Goal: Transaction & Acquisition: Purchase product/service

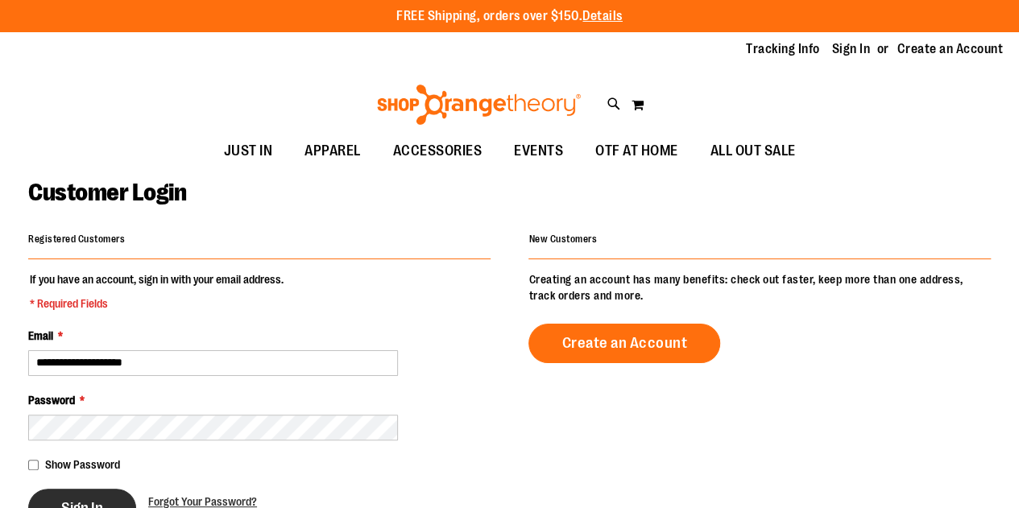
click at [89, 499] on span "Sign In" at bounding box center [82, 508] width 42 height 18
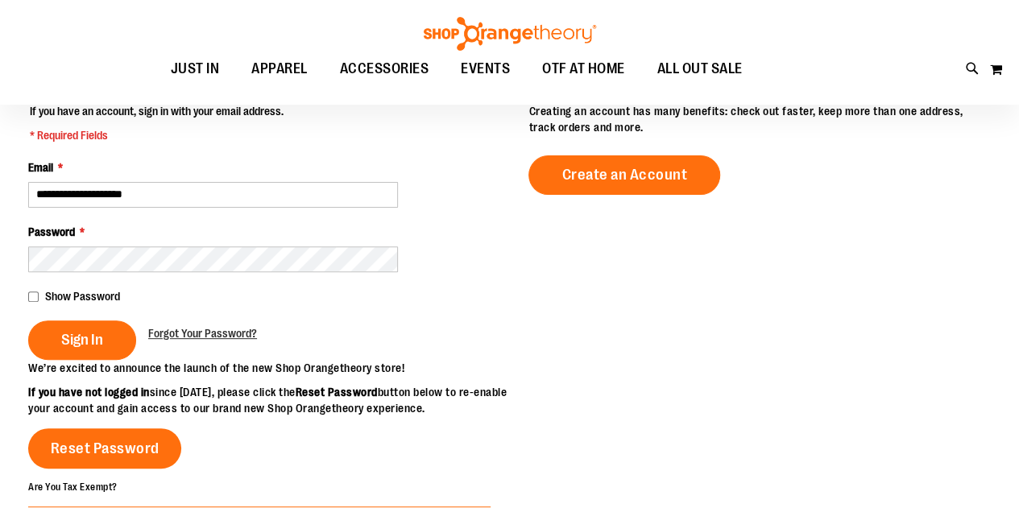
scroll to position [242, 0]
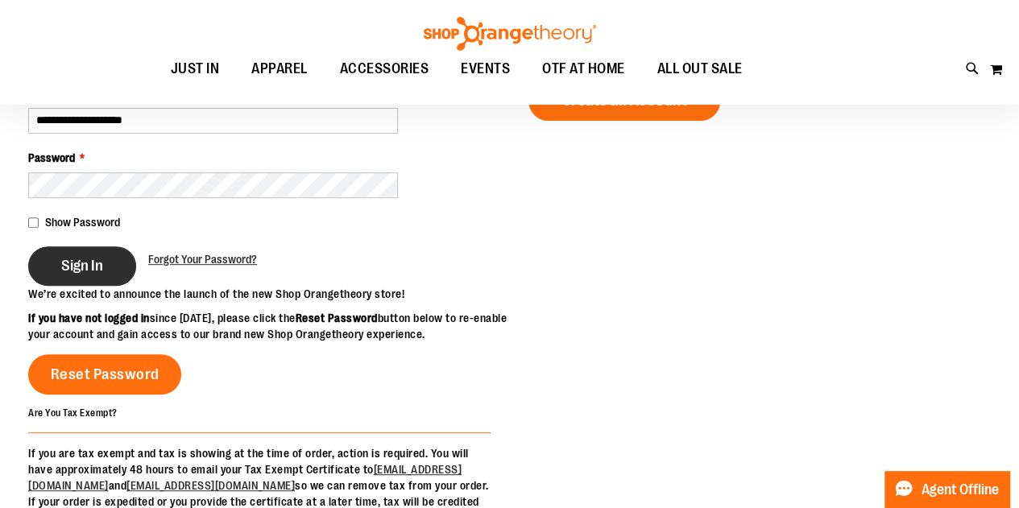
click at [63, 273] on span "Sign In" at bounding box center [82, 266] width 42 height 18
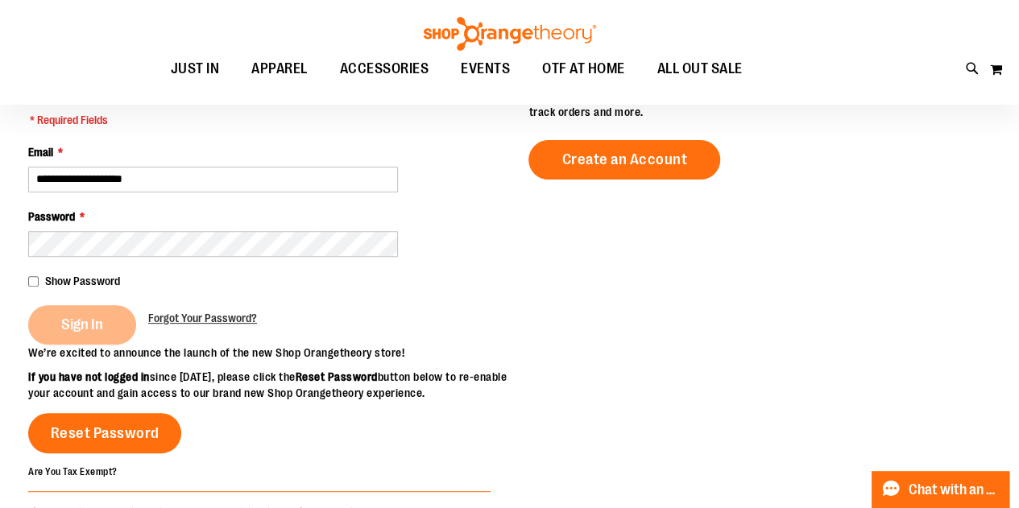
scroll to position [161, 0]
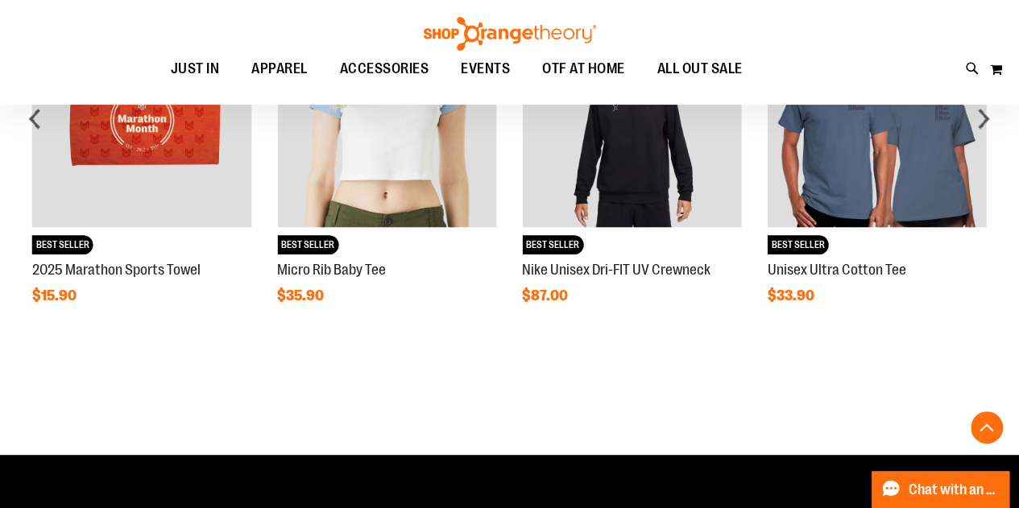
scroll to position [482, 0]
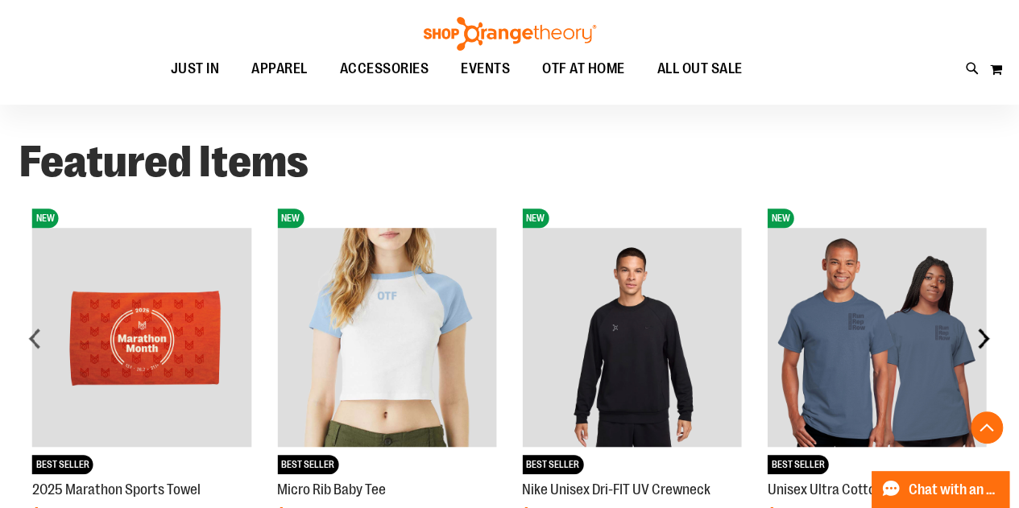
type input "**********"
click at [986, 337] on div "next" at bounding box center [983, 338] width 32 height 32
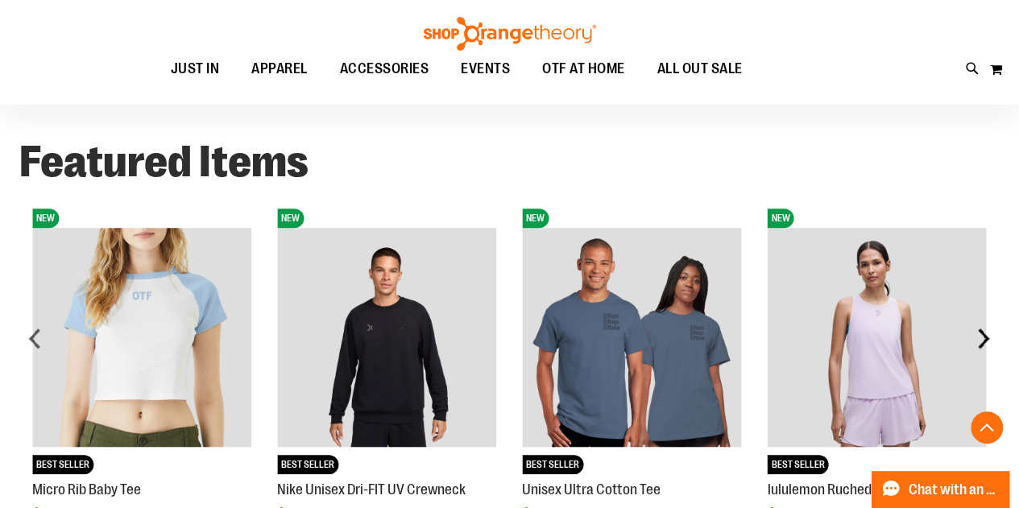
click at [986, 337] on div "next" at bounding box center [983, 338] width 32 height 32
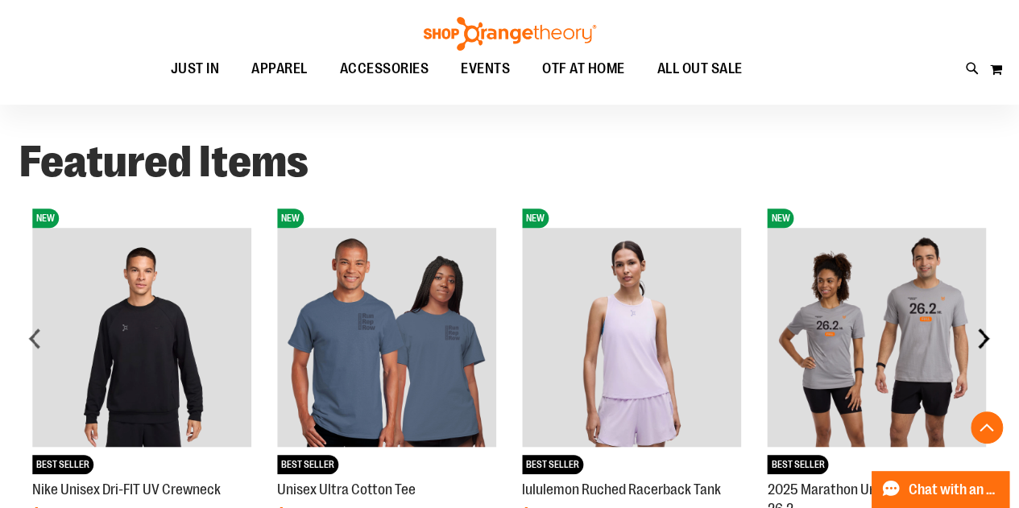
click at [986, 337] on div "next" at bounding box center [983, 338] width 32 height 32
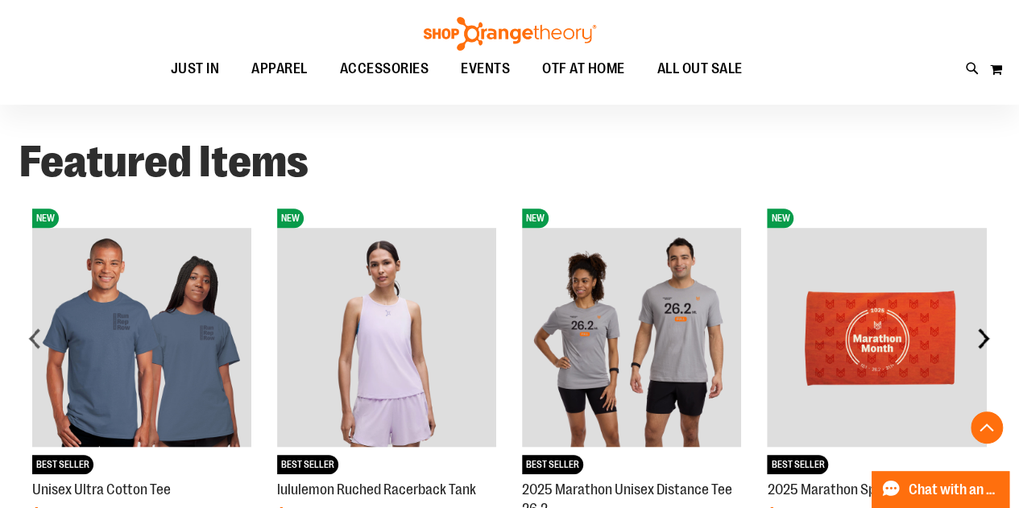
click at [986, 337] on div "next" at bounding box center [983, 338] width 32 height 32
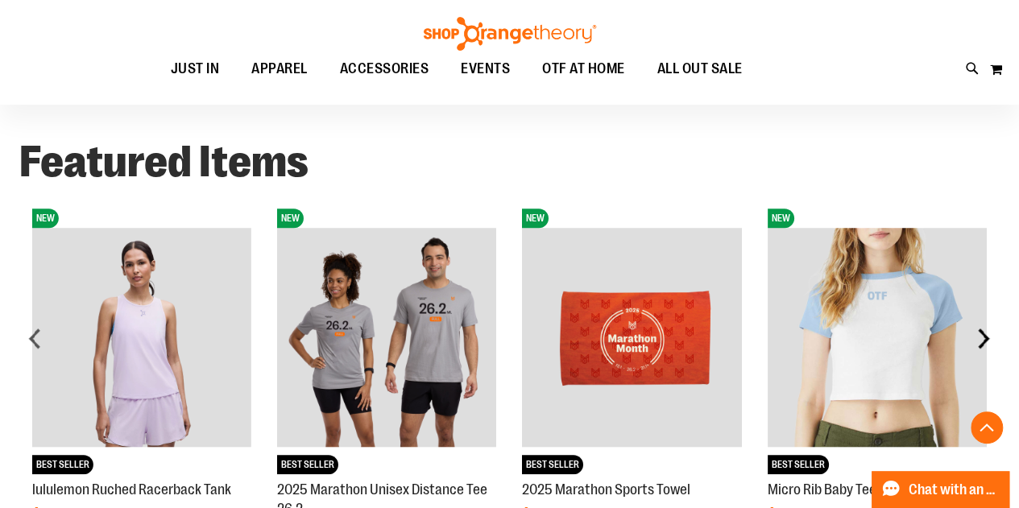
click at [986, 337] on div "next" at bounding box center [983, 338] width 32 height 32
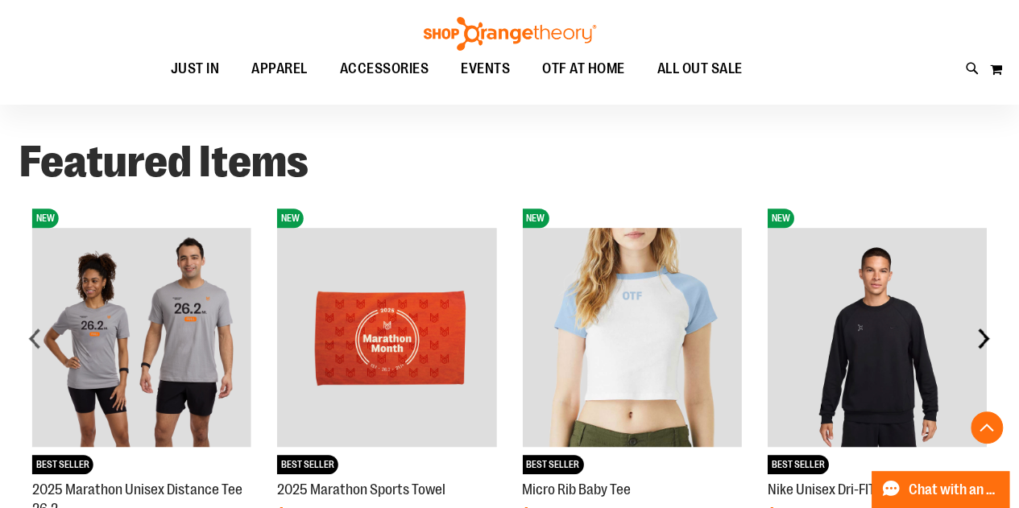
click at [986, 337] on div "next" at bounding box center [983, 338] width 32 height 32
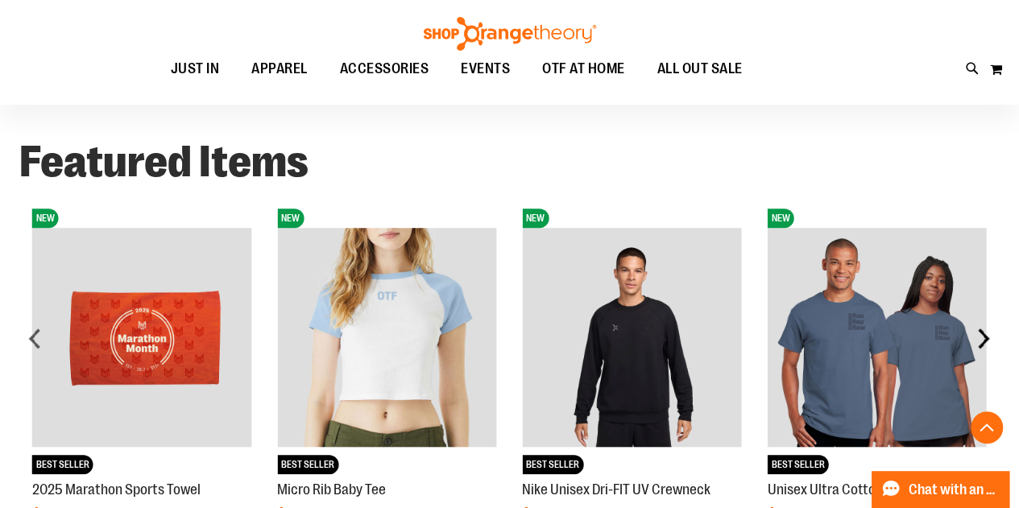
click at [986, 337] on div "next" at bounding box center [983, 338] width 32 height 32
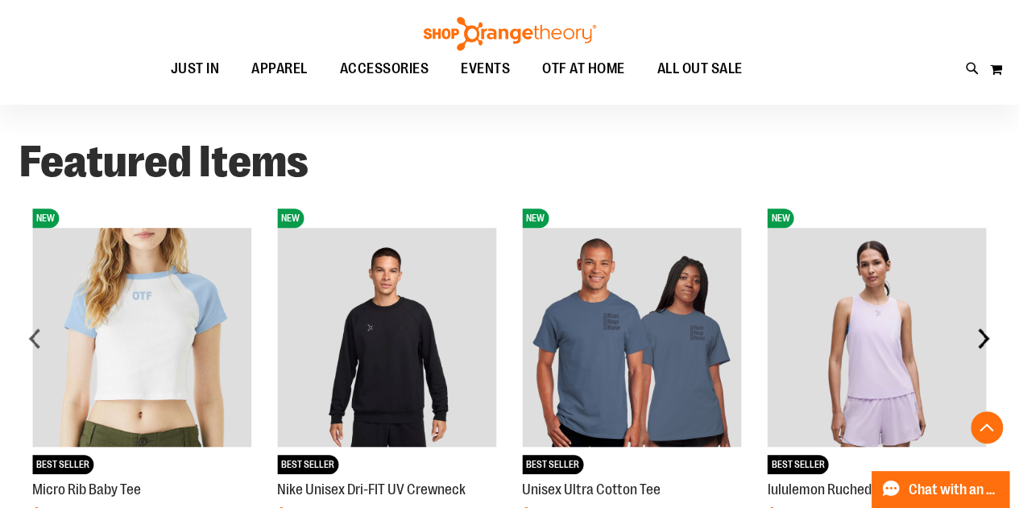
click at [986, 337] on div "next" at bounding box center [983, 338] width 32 height 32
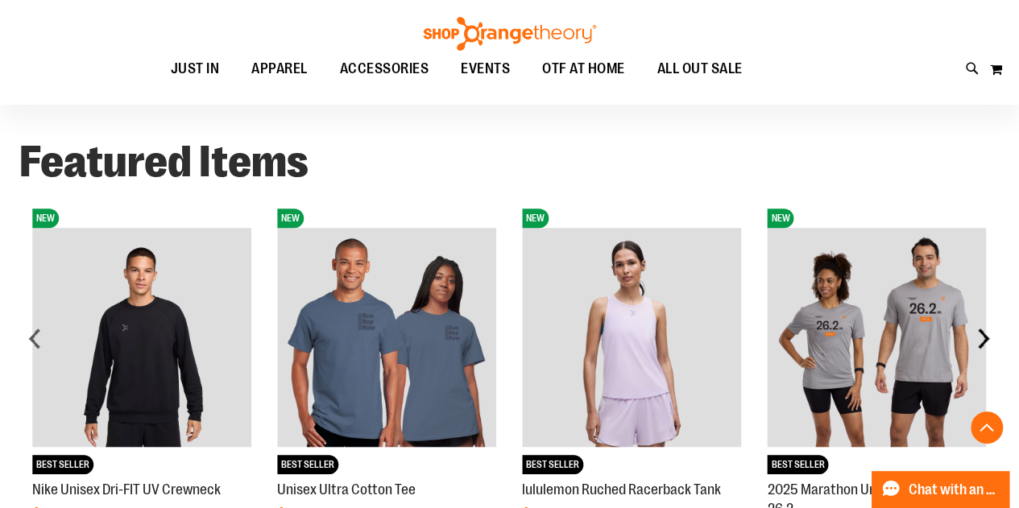
click at [986, 337] on div "next" at bounding box center [983, 338] width 32 height 32
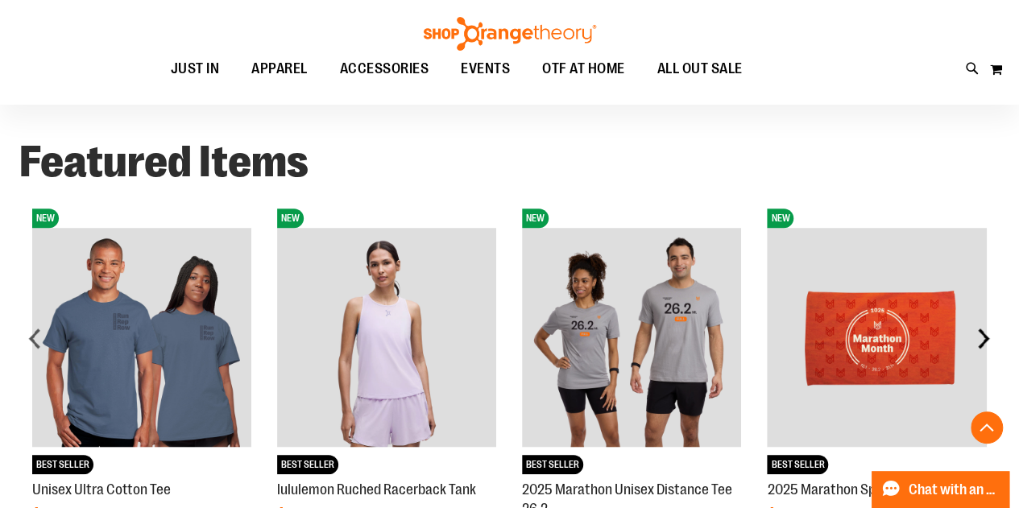
click at [986, 337] on div "next" at bounding box center [983, 338] width 32 height 32
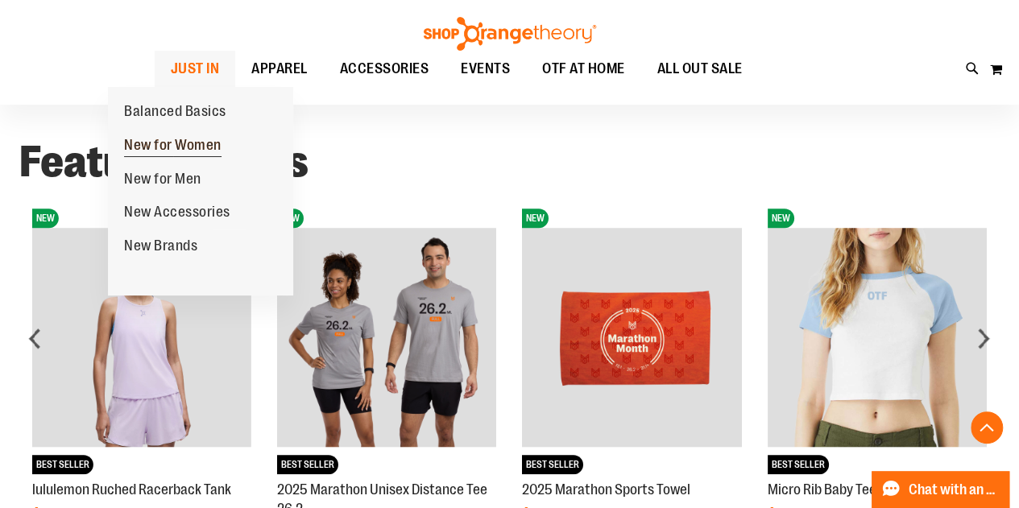
click at [169, 147] on span "New for Women" at bounding box center [172, 147] width 97 height 20
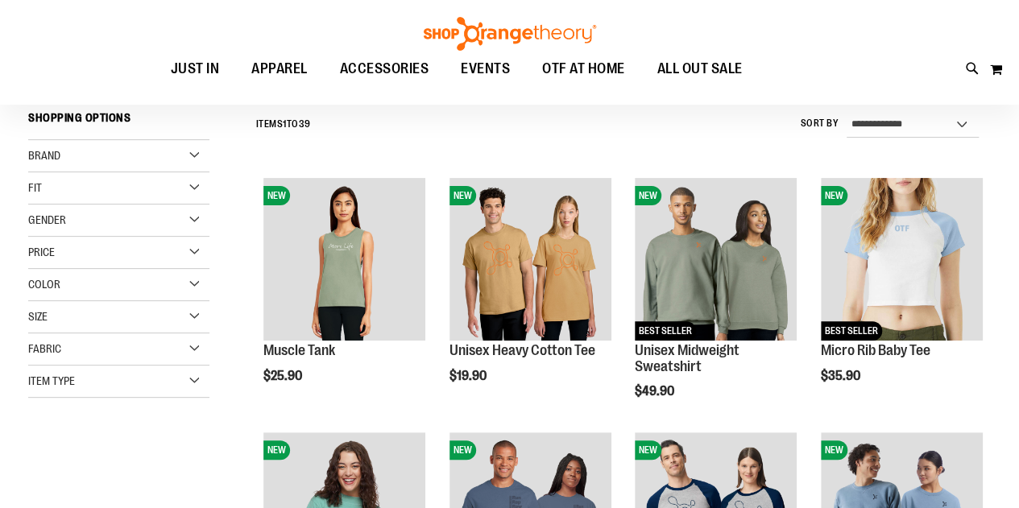
scroll to position [242, 0]
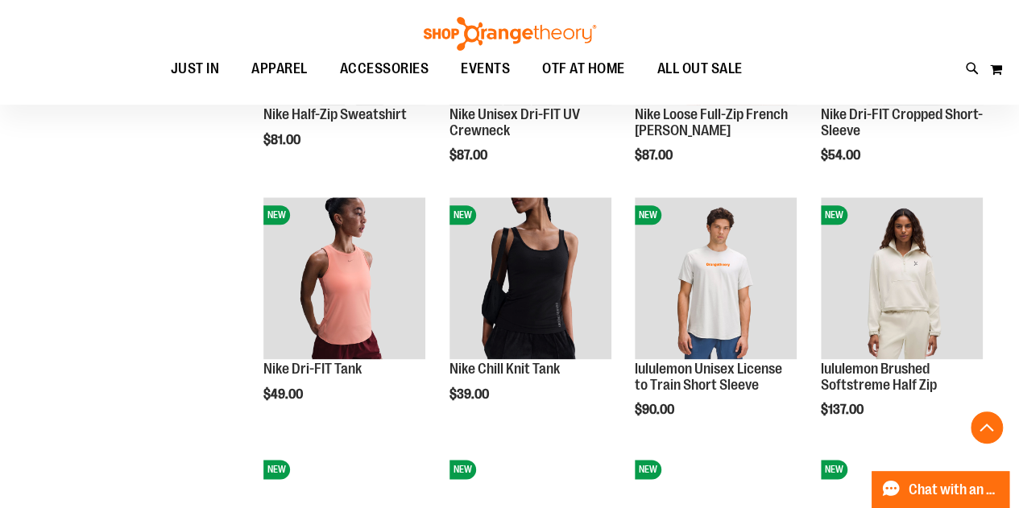
scroll to position [1208, 0]
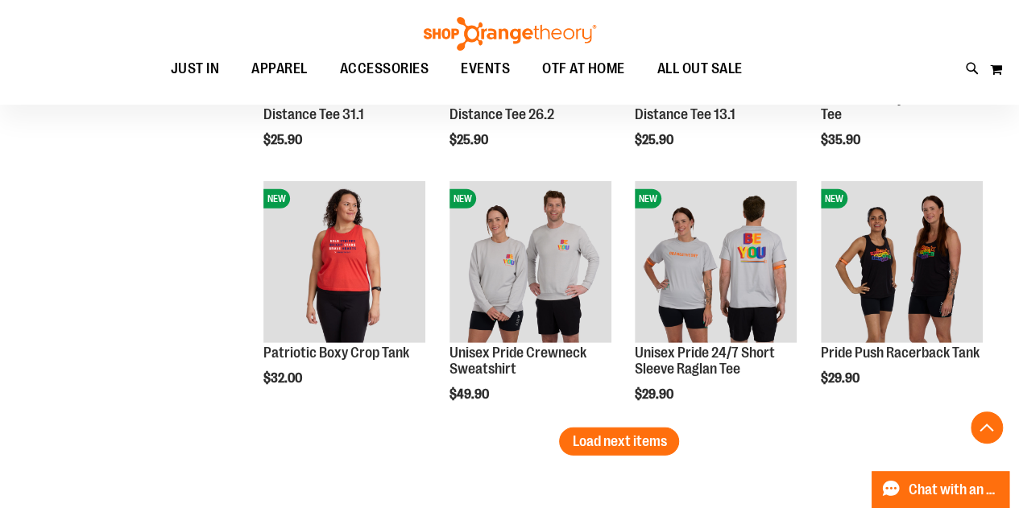
scroll to position [2497, 0]
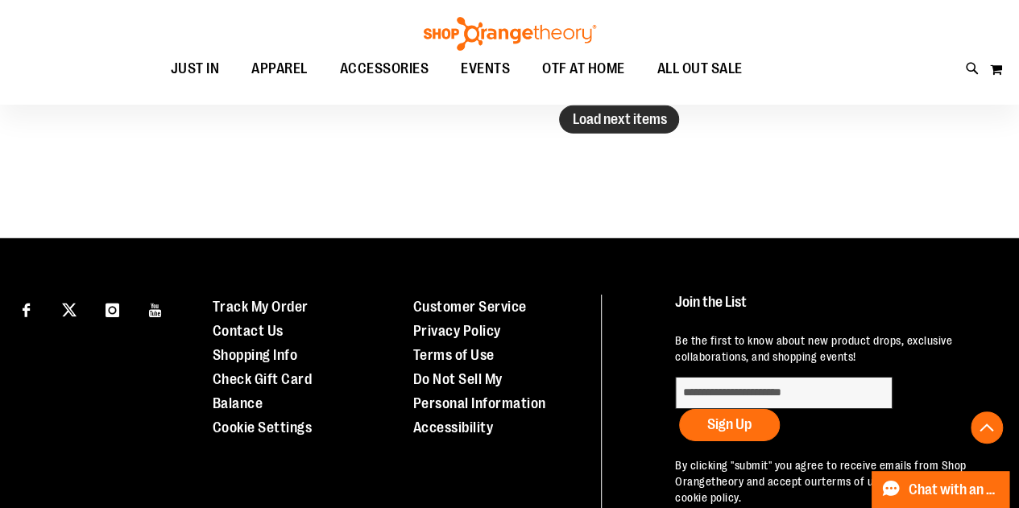
type input "**********"
click at [630, 123] on span "Load next items" at bounding box center [619, 119] width 94 height 16
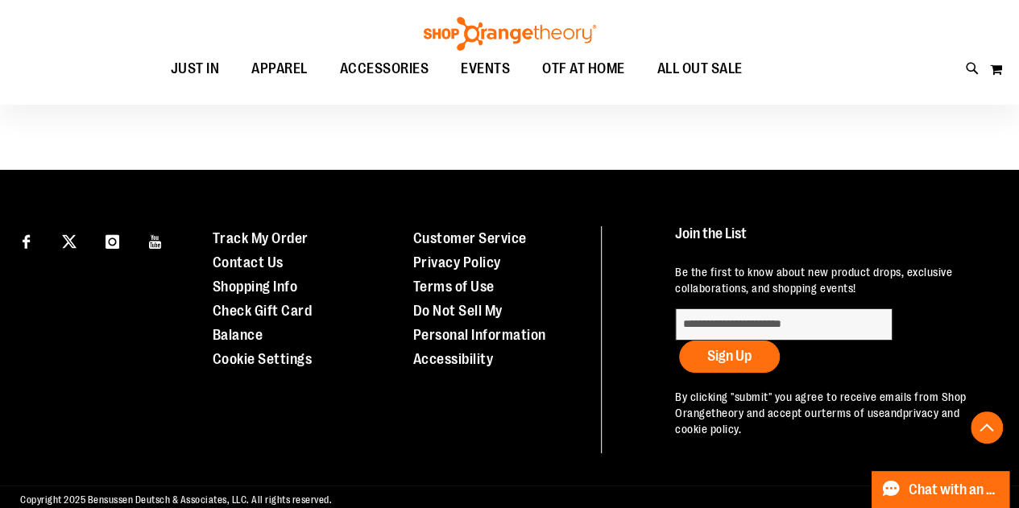
scroll to position [2817, 0]
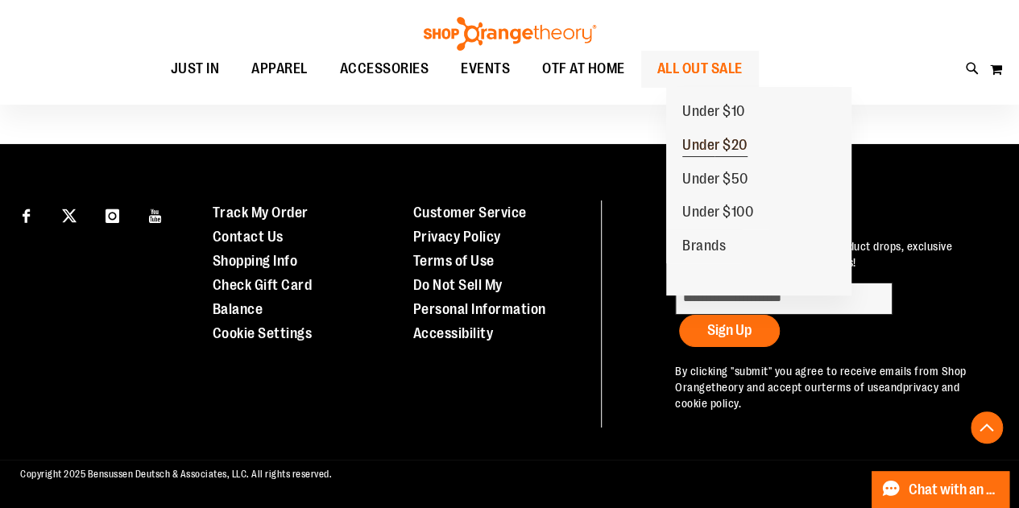
click at [738, 147] on span "Under $20" at bounding box center [714, 147] width 65 height 20
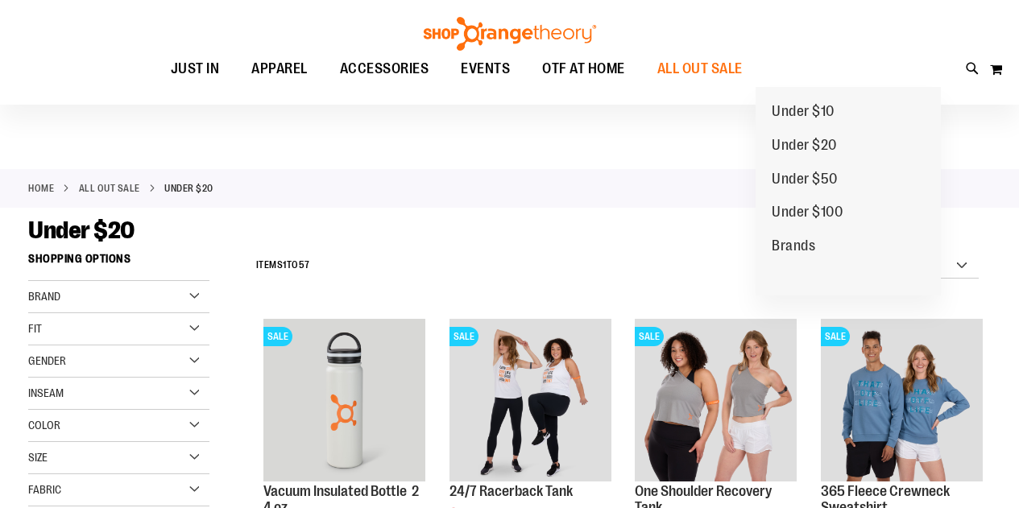
scroll to position [242, 0]
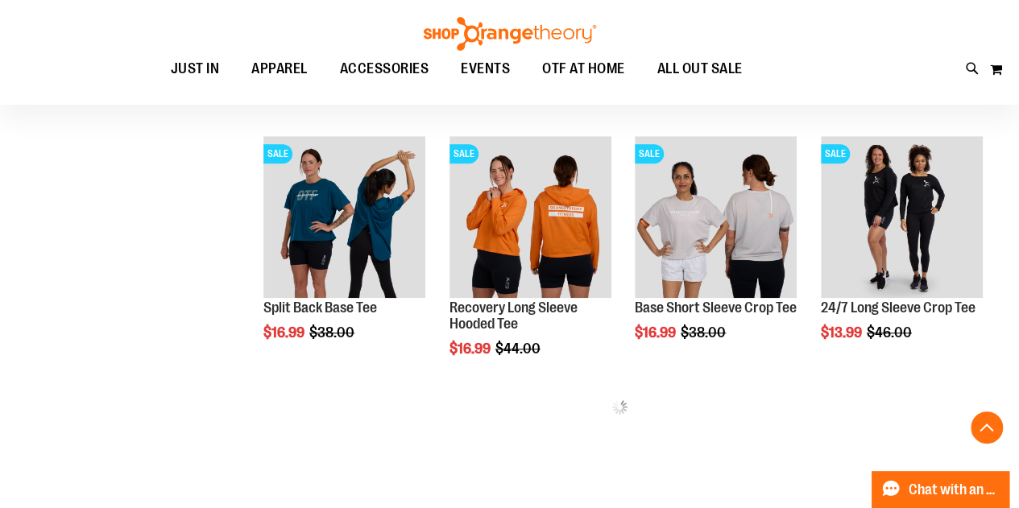
scroll to position [644, 0]
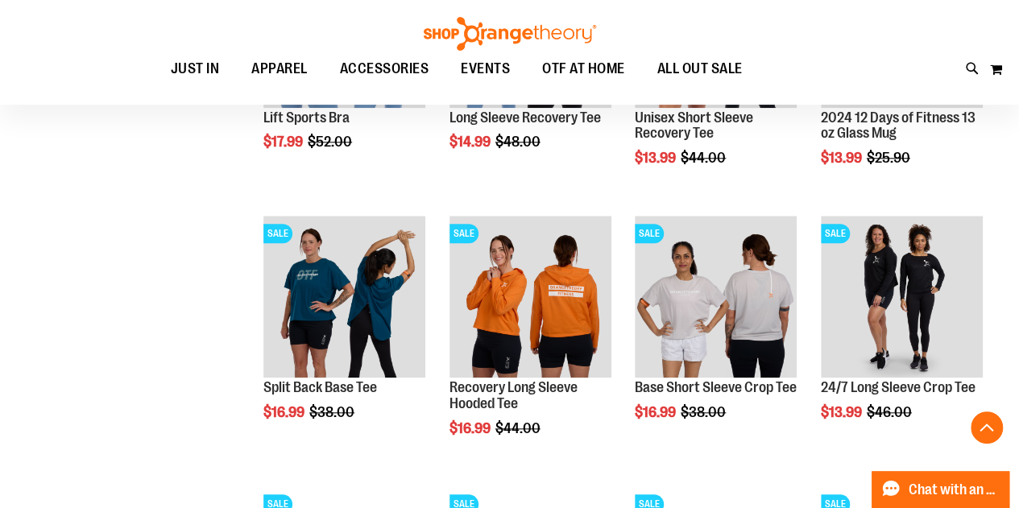
scroll to position [1047, 0]
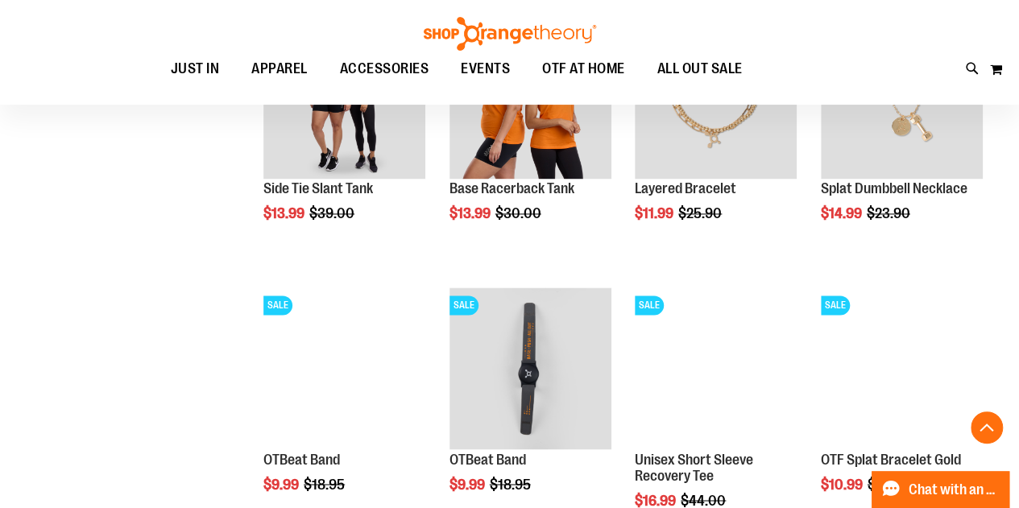
scroll to position [1208, 0]
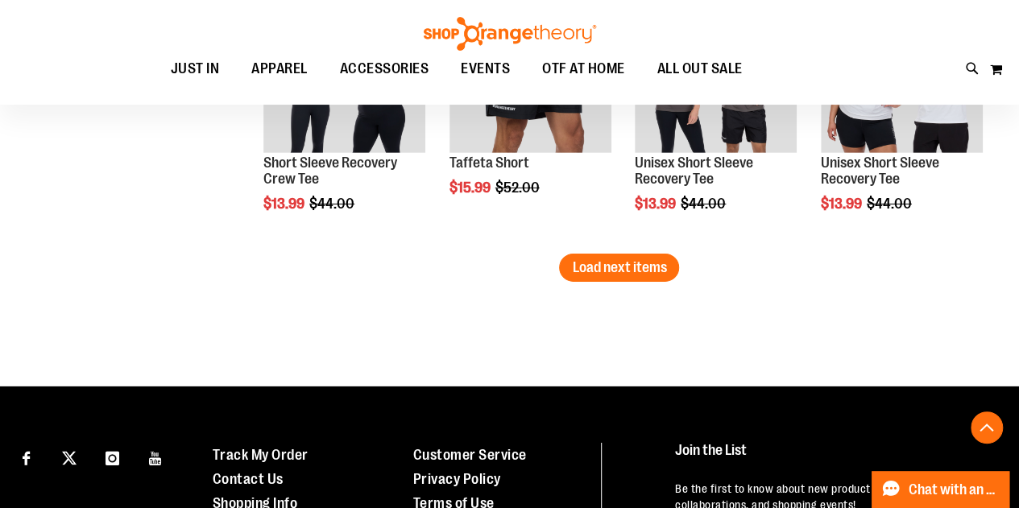
scroll to position [2497, 0]
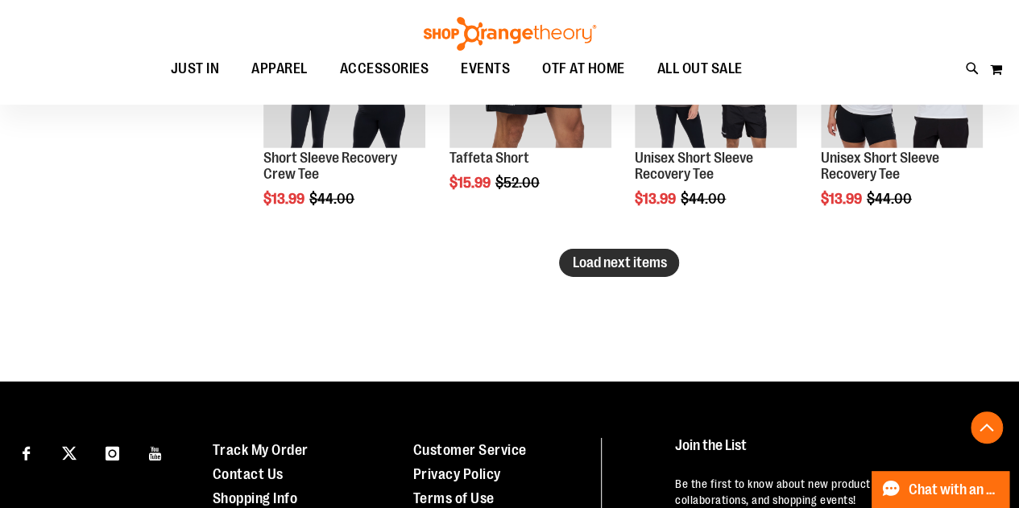
type input "**********"
click at [656, 262] on span "Load next items" at bounding box center [619, 262] width 94 height 16
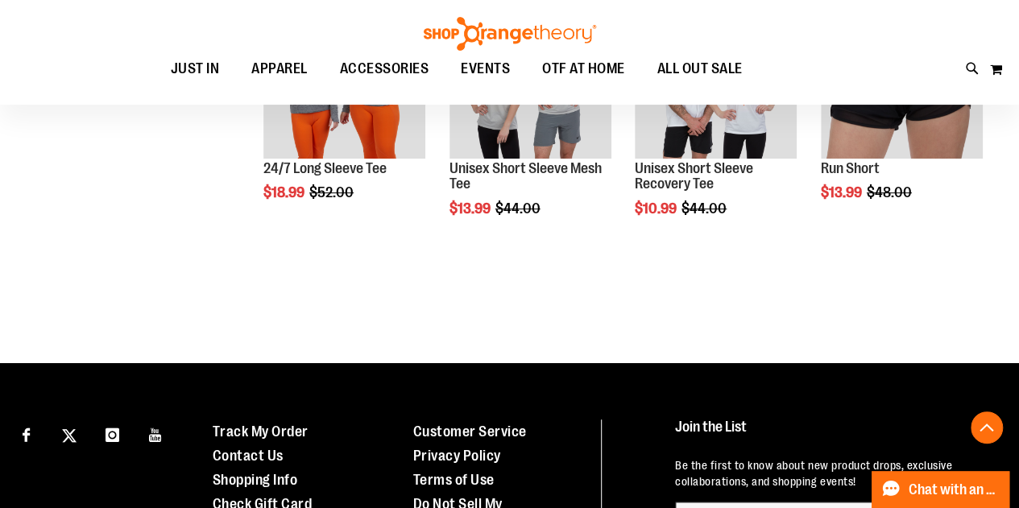
scroll to position [3302, 0]
